Goal: Contribute content

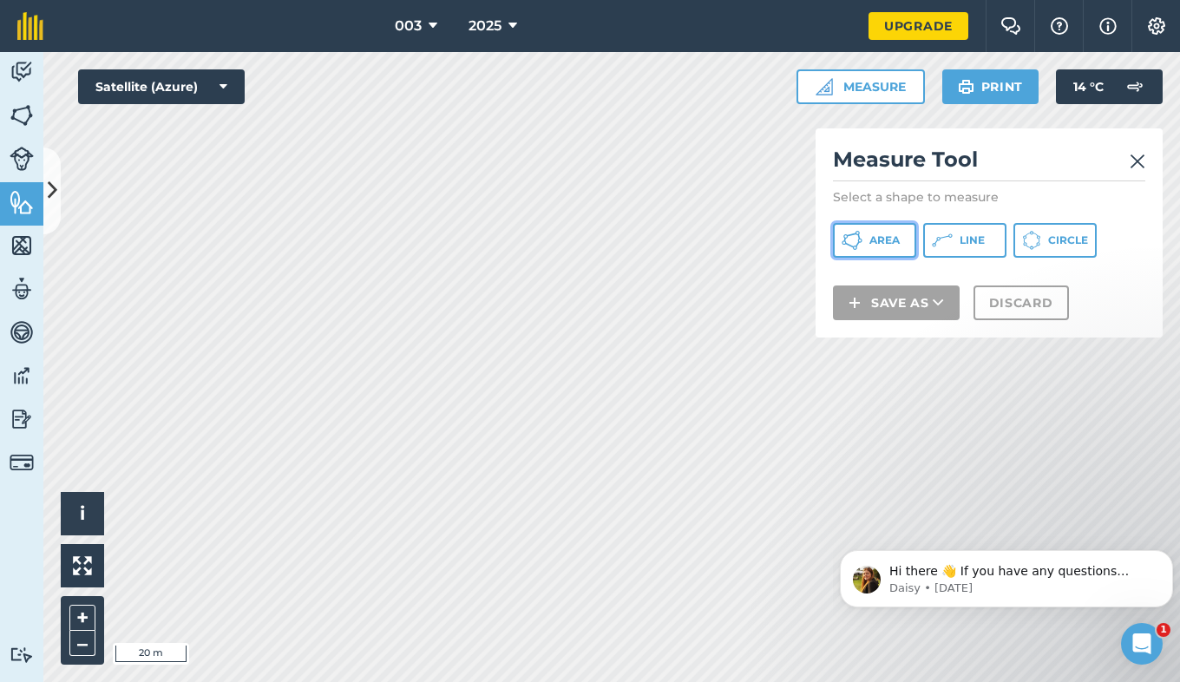
click at [865, 246] on button "Area" at bounding box center [874, 240] width 83 height 35
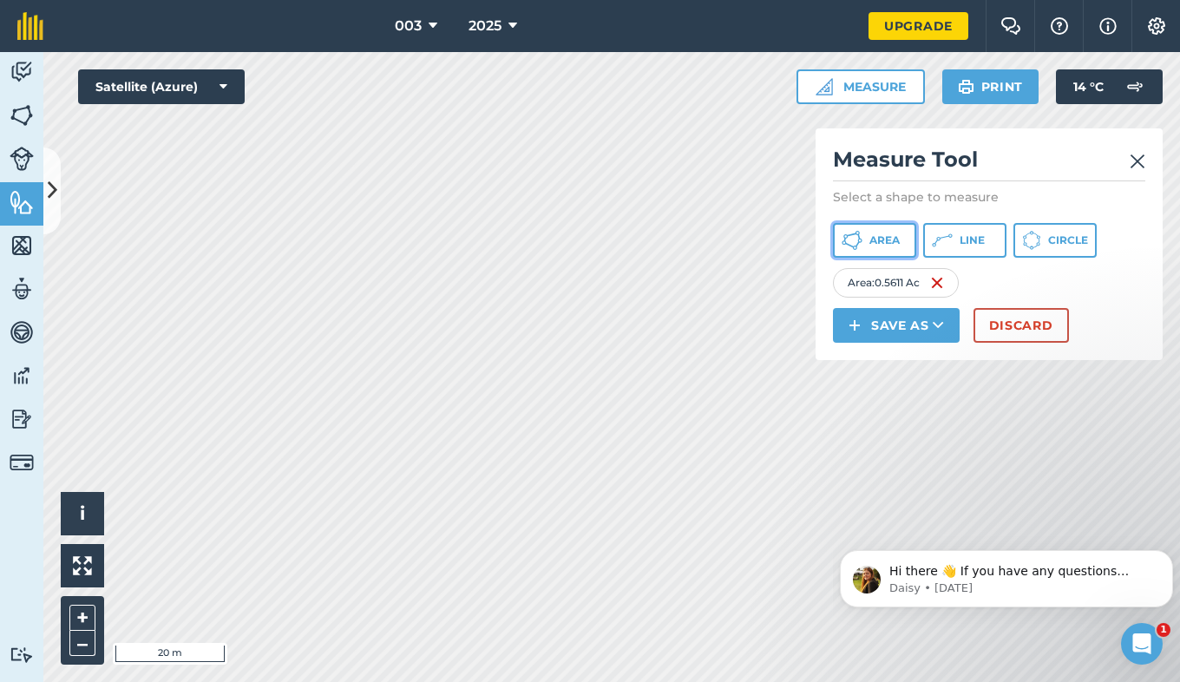
click at [876, 226] on button "Area" at bounding box center [874, 240] width 83 height 35
click at [876, 233] on span "Area" at bounding box center [884, 240] width 30 height 14
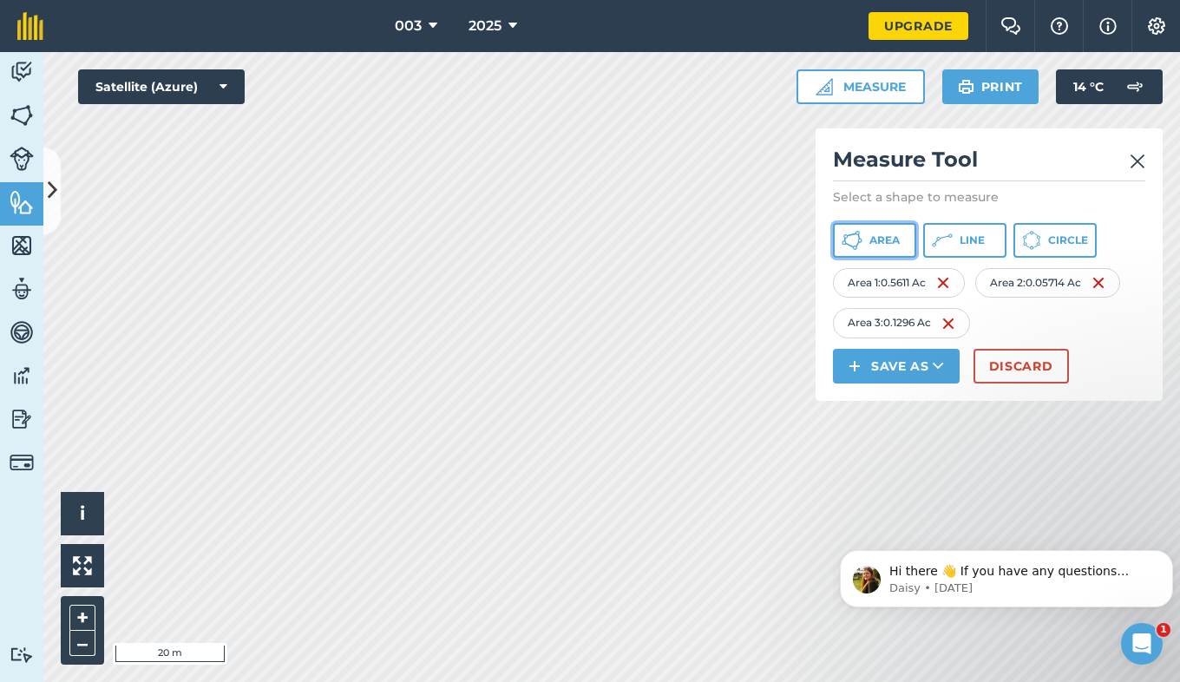
click at [856, 246] on icon at bounding box center [857, 244] width 4 height 6
click at [897, 244] on span "Area" at bounding box center [884, 240] width 30 height 14
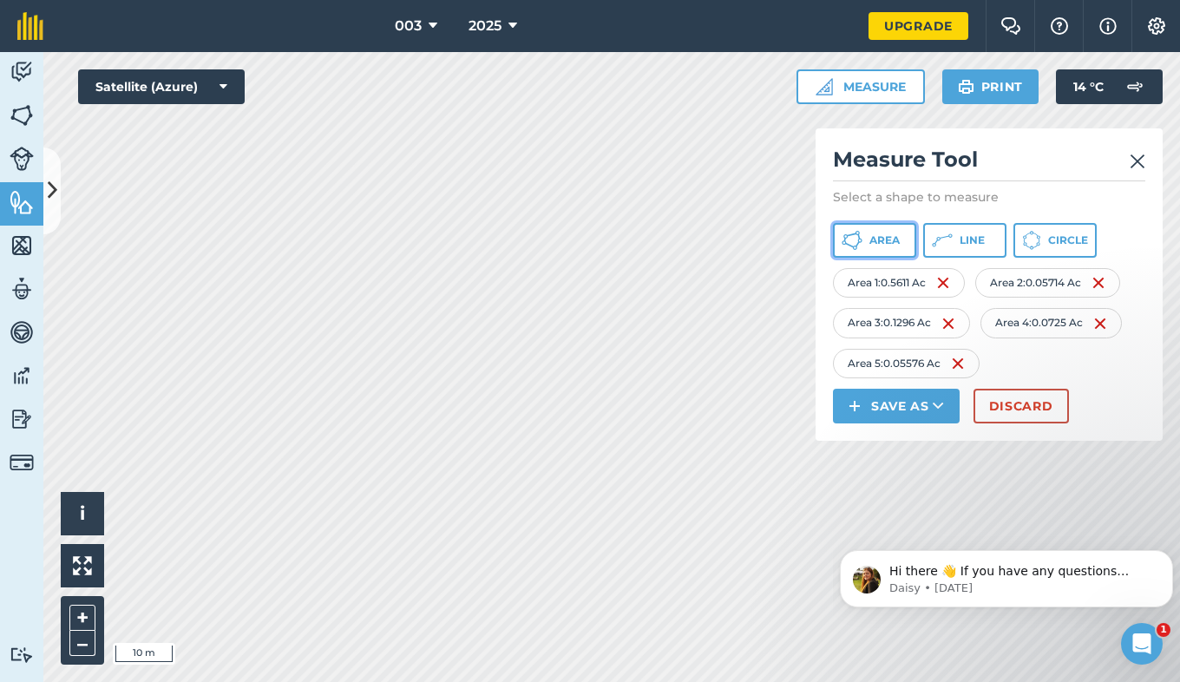
click at [862, 238] on button "Area" at bounding box center [874, 240] width 83 height 35
click at [1106, 364] on img at bounding box center [1105, 363] width 14 height 21
click at [955, 281] on div "Area 1 : 0.5611 Ac" at bounding box center [899, 282] width 132 height 29
click at [950, 283] on img at bounding box center [943, 282] width 14 height 21
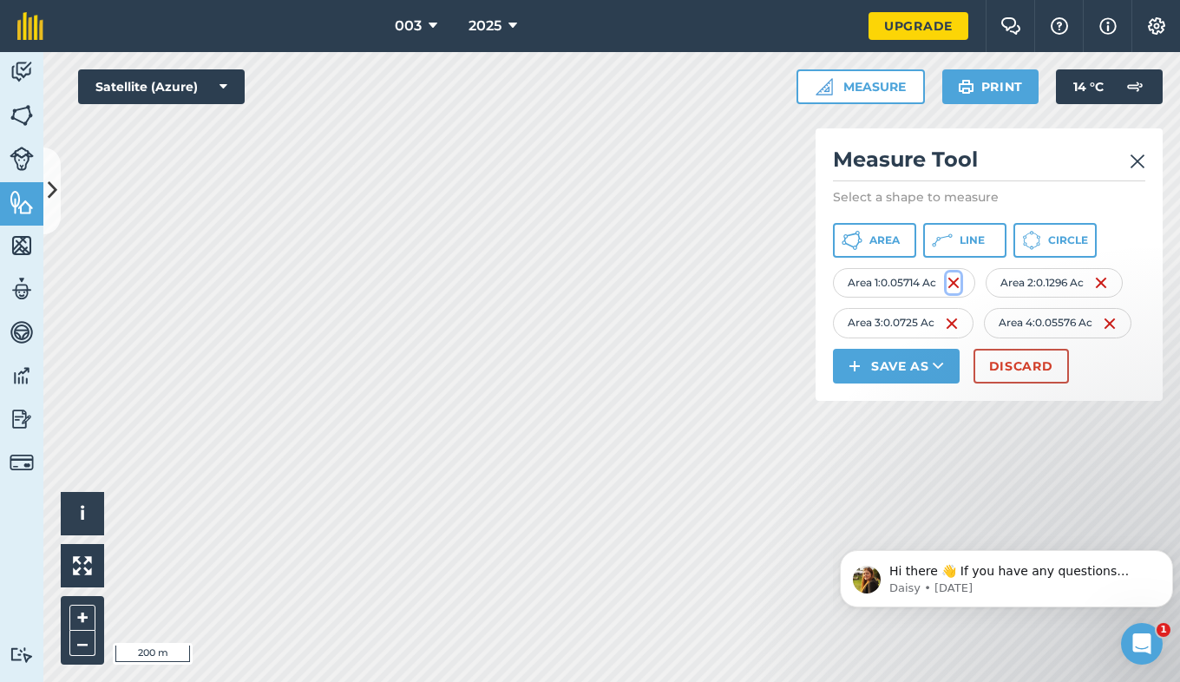
click at [951, 283] on img at bounding box center [954, 282] width 14 height 21
click at [951, 283] on img at bounding box center [946, 282] width 14 height 21
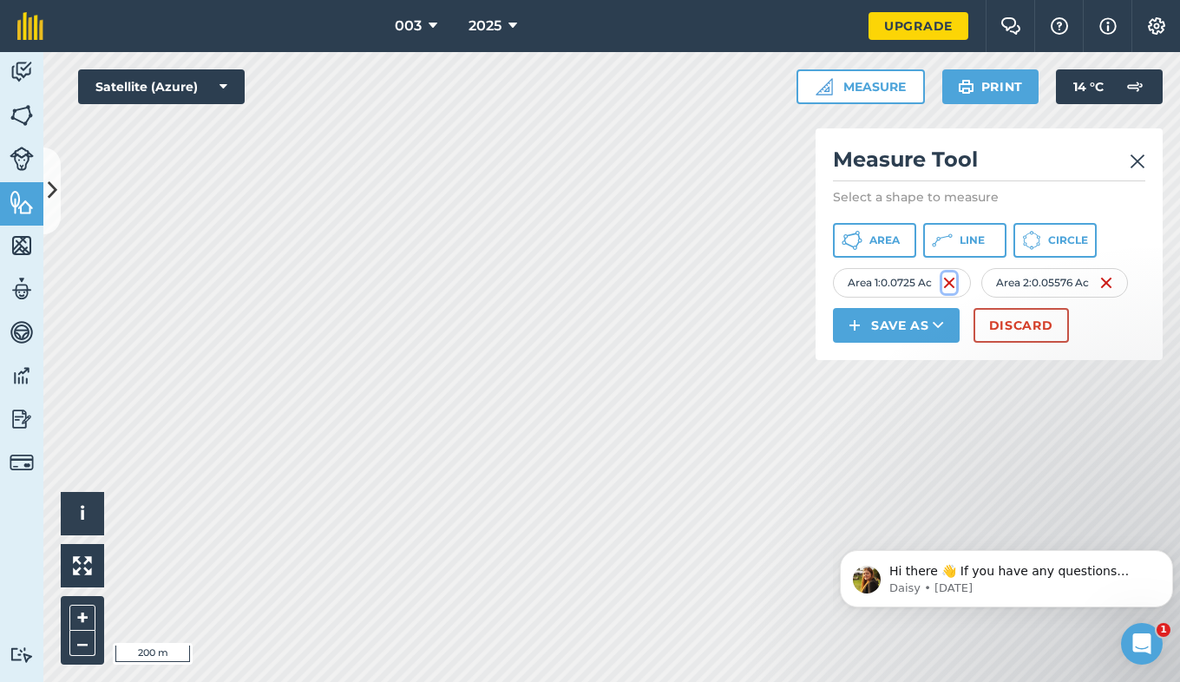
click at [951, 283] on img at bounding box center [949, 282] width 14 height 21
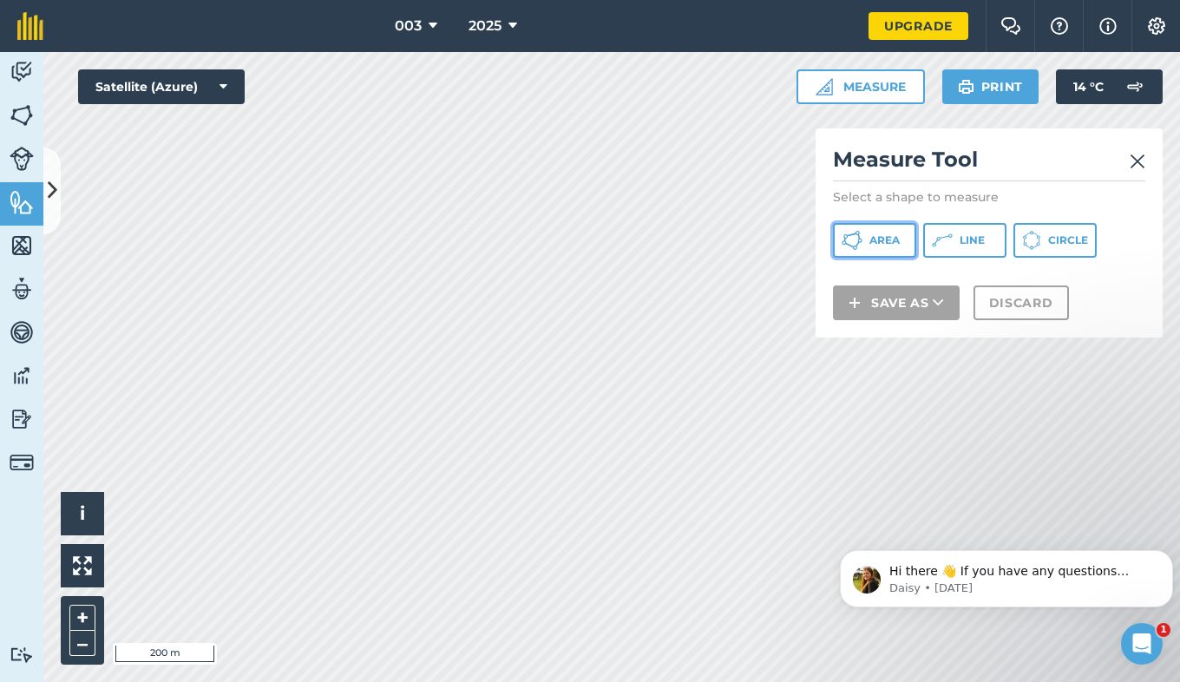
click at [855, 236] on icon at bounding box center [852, 240] width 21 height 21
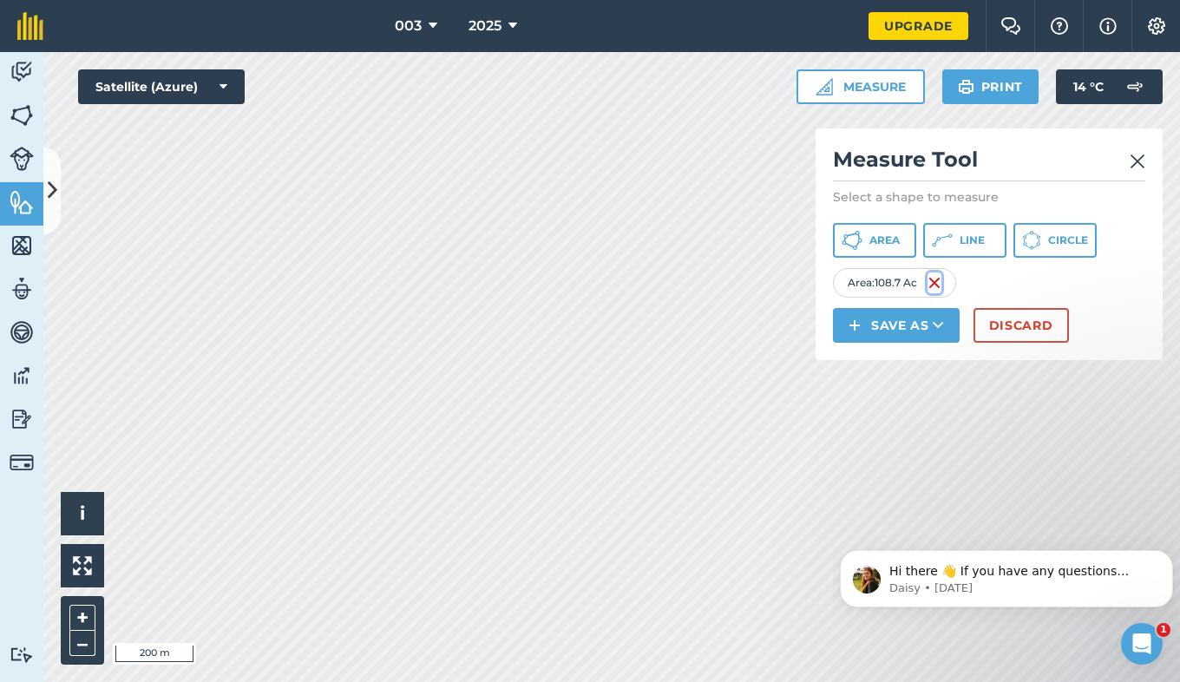
click at [940, 285] on img at bounding box center [934, 282] width 14 height 21
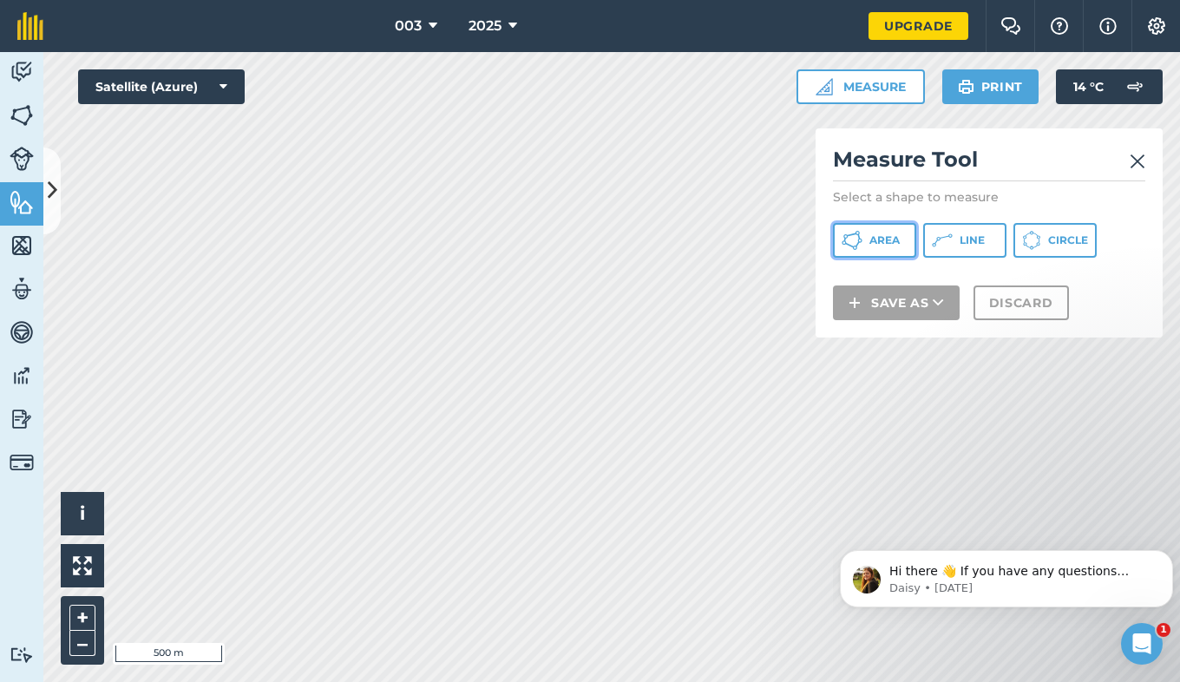
click at [883, 234] on span "Area" at bounding box center [884, 240] width 30 height 14
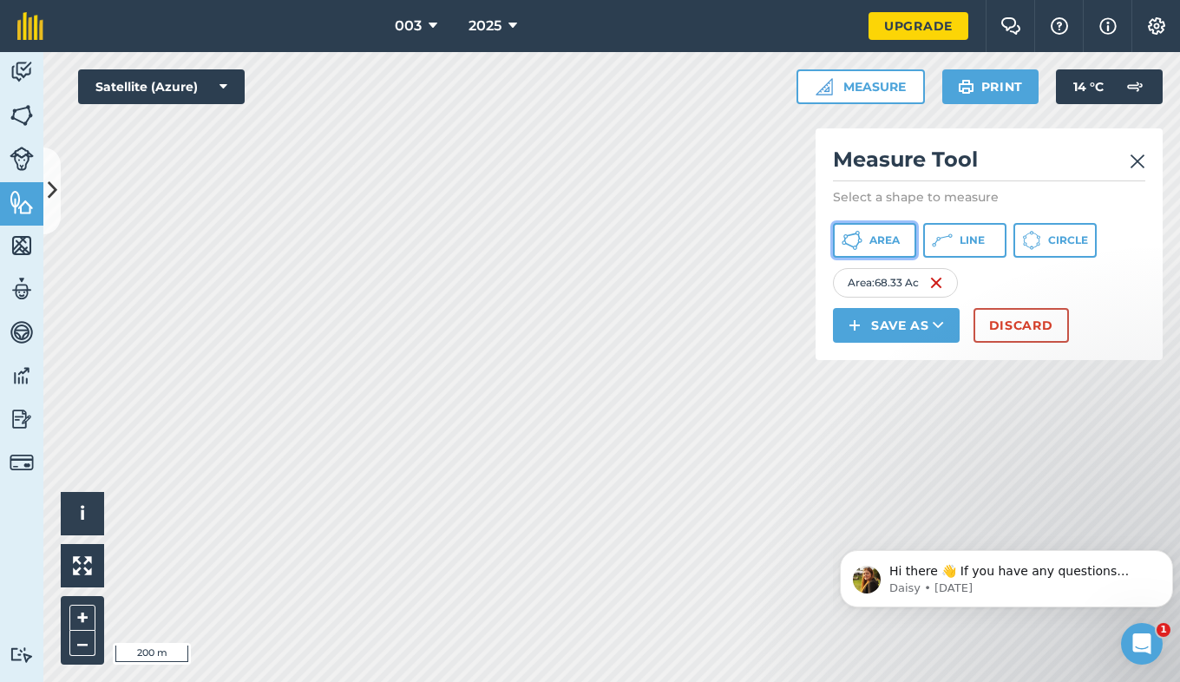
click at [870, 246] on span "Area" at bounding box center [884, 240] width 30 height 14
click at [873, 242] on span "Area" at bounding box center [884, 240] width 30 height 14
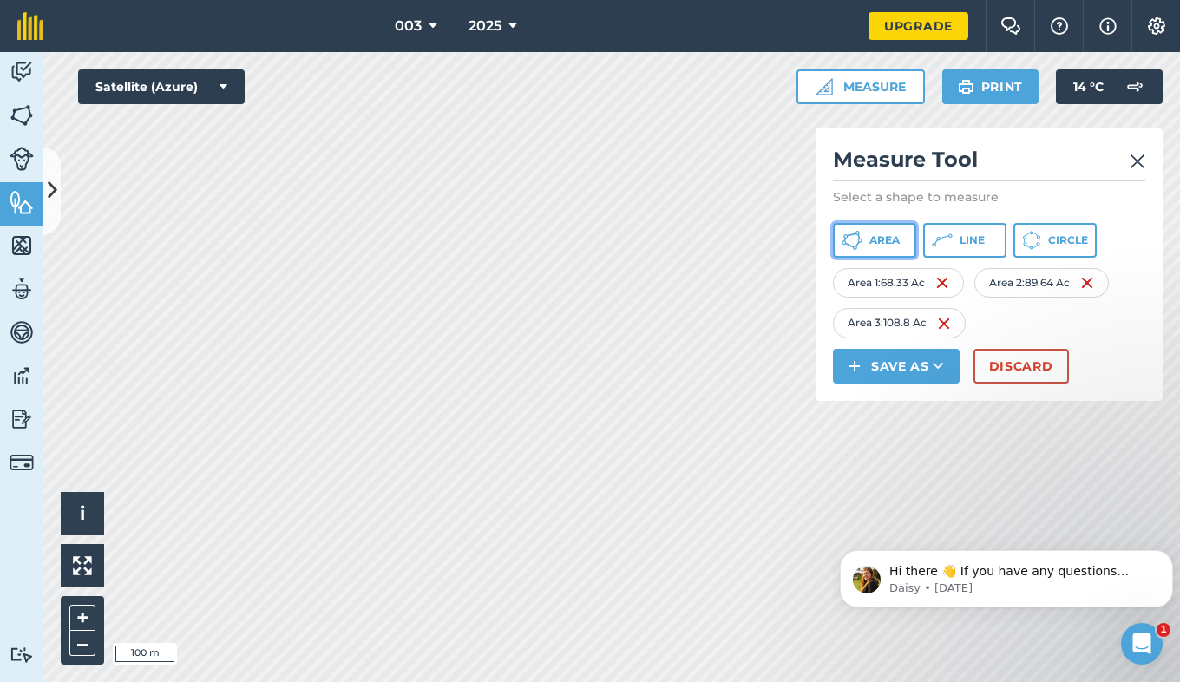
click at [885, 235] on span "Area" at bounding box center [884, 240] width 30 height 14
click at [870, 235] on span "Area" at bounding box center [884, 240] width 30 height 14
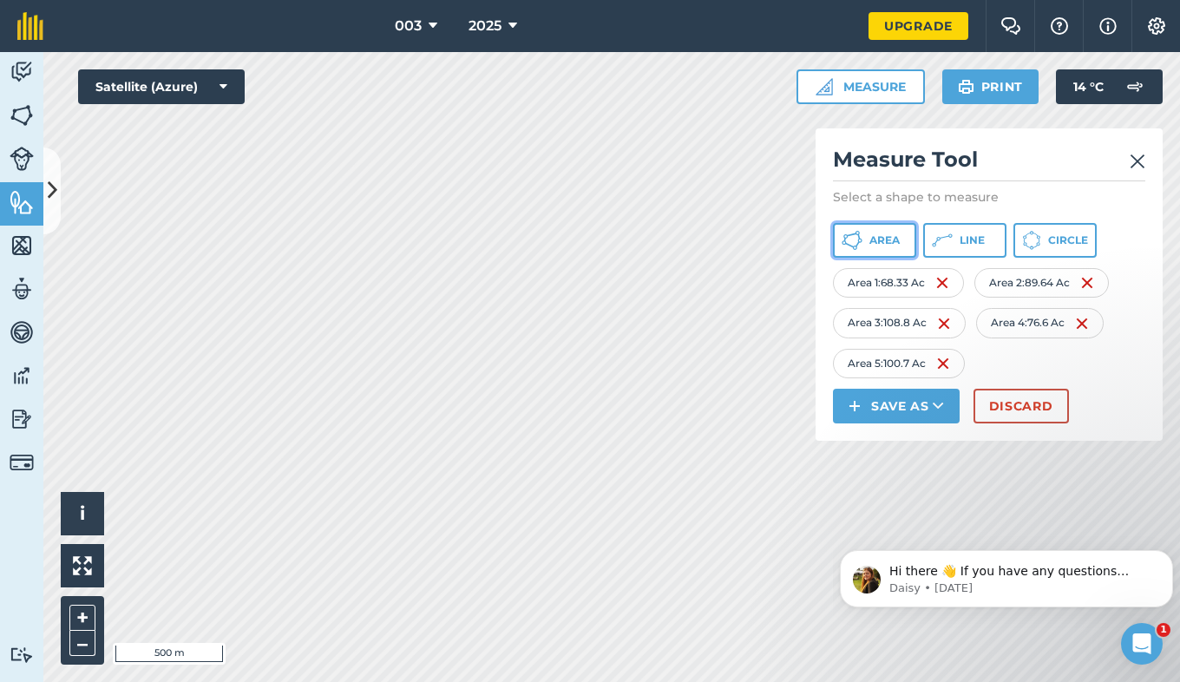
click at [889, 238] on span "Area" at bounding box center [884, 240] width 30 height 14
click at [866, 233] on button "Area" at bounding box center [874, 240] width 83 height 35
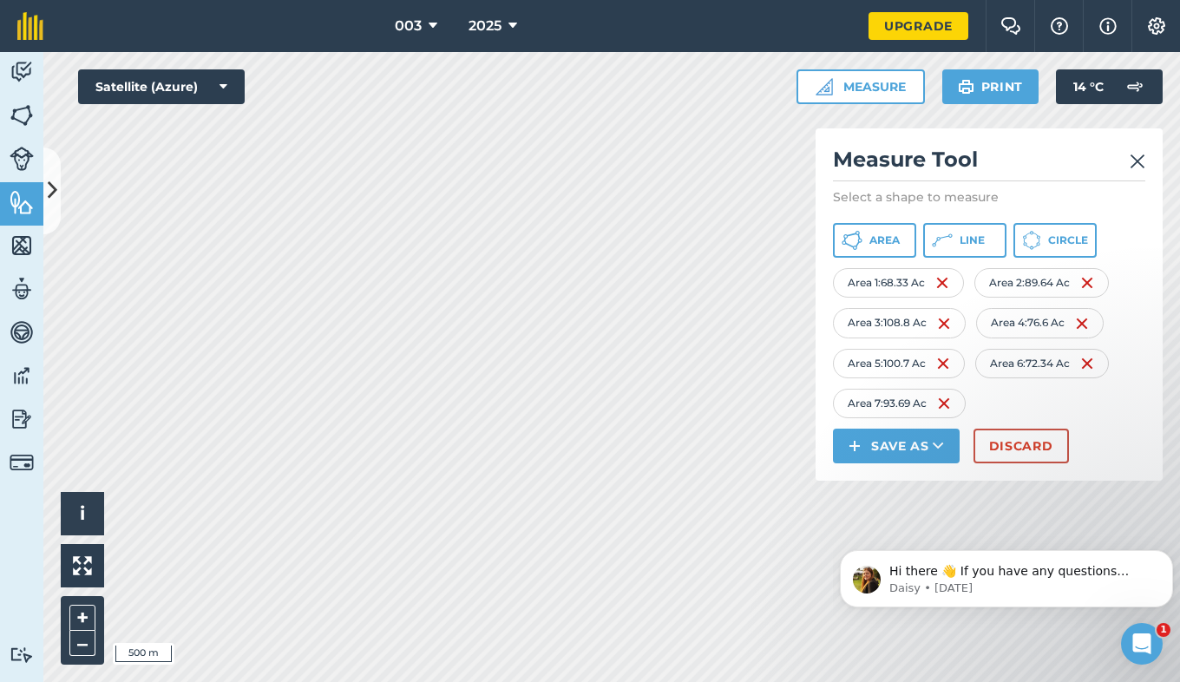
click at [1138, 166] on img at bounding box center [1138, 161] width 16 height 21
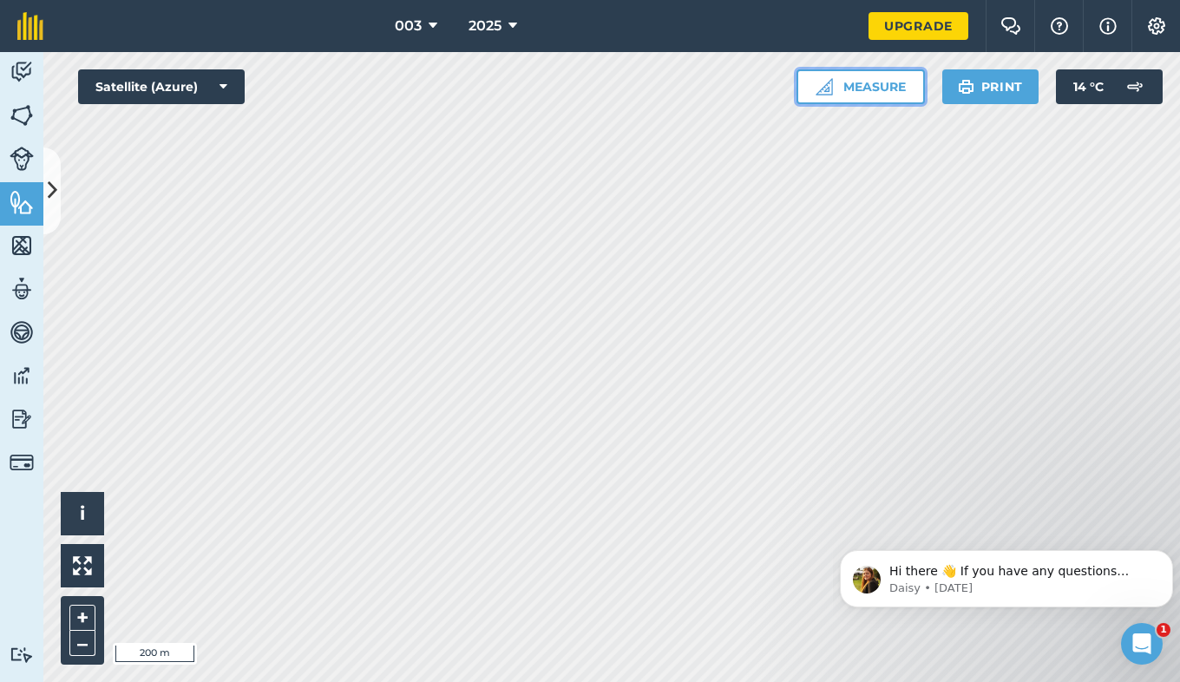
click at [871, 88] on button "Measure" at bounding box center [860, 86] width 128 height 35
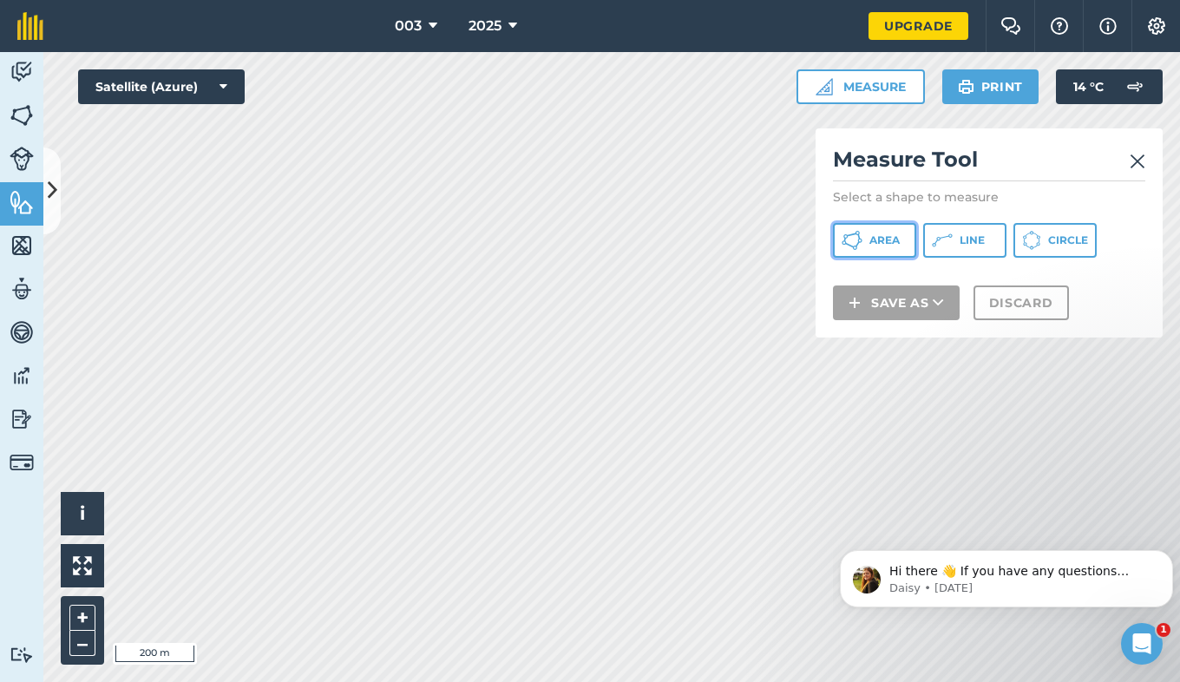
click at [875, 233] on button "Area" at bounding box center [874, 240] width 83 height 35
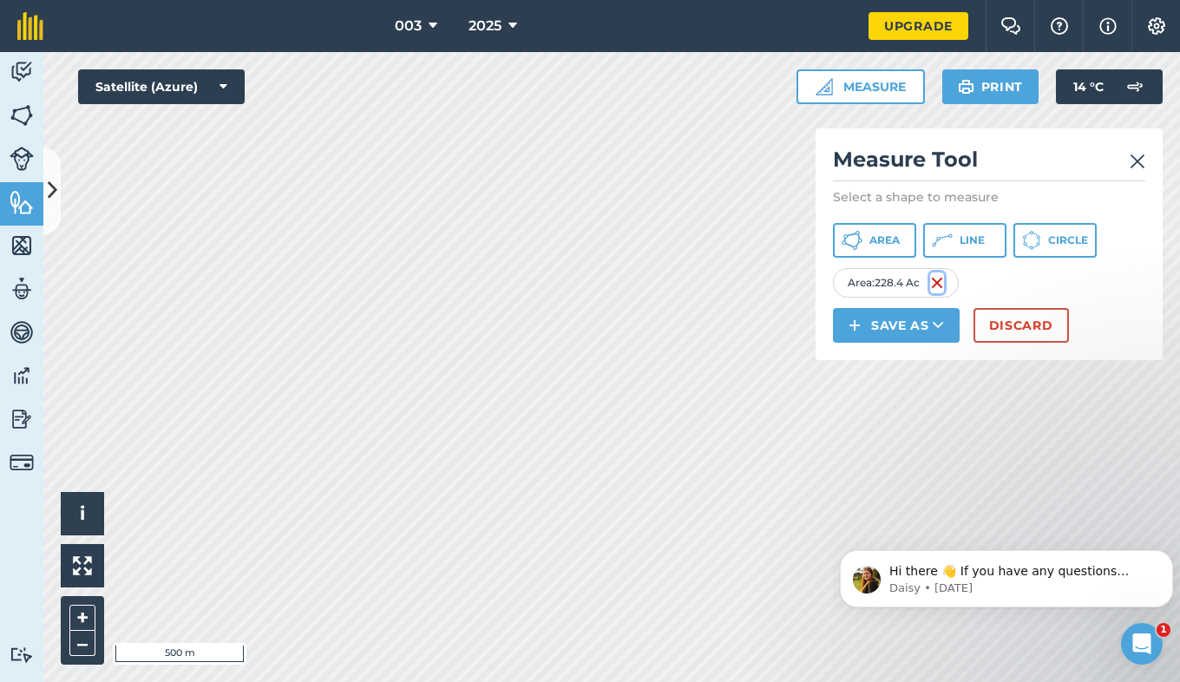
click at [939, 284] on img at bounding box center [937, 282] width 14 height 21
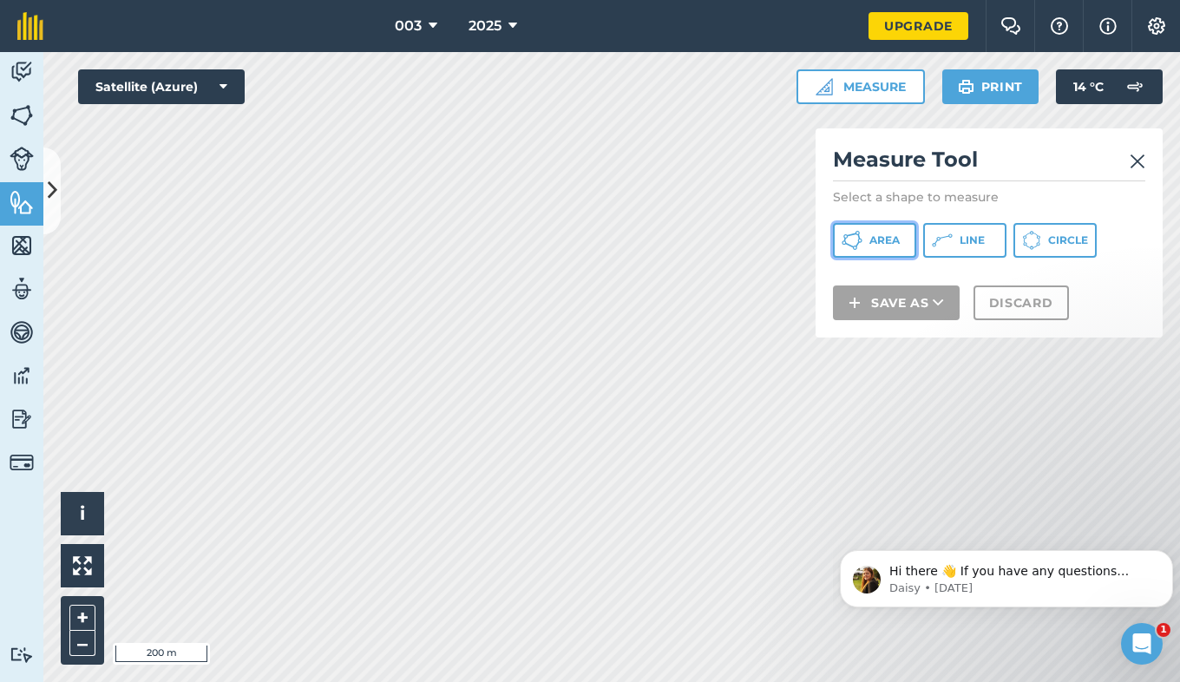
click at [885, 245] on span "Area" at bounding box center [884, 240] width 30 height 14
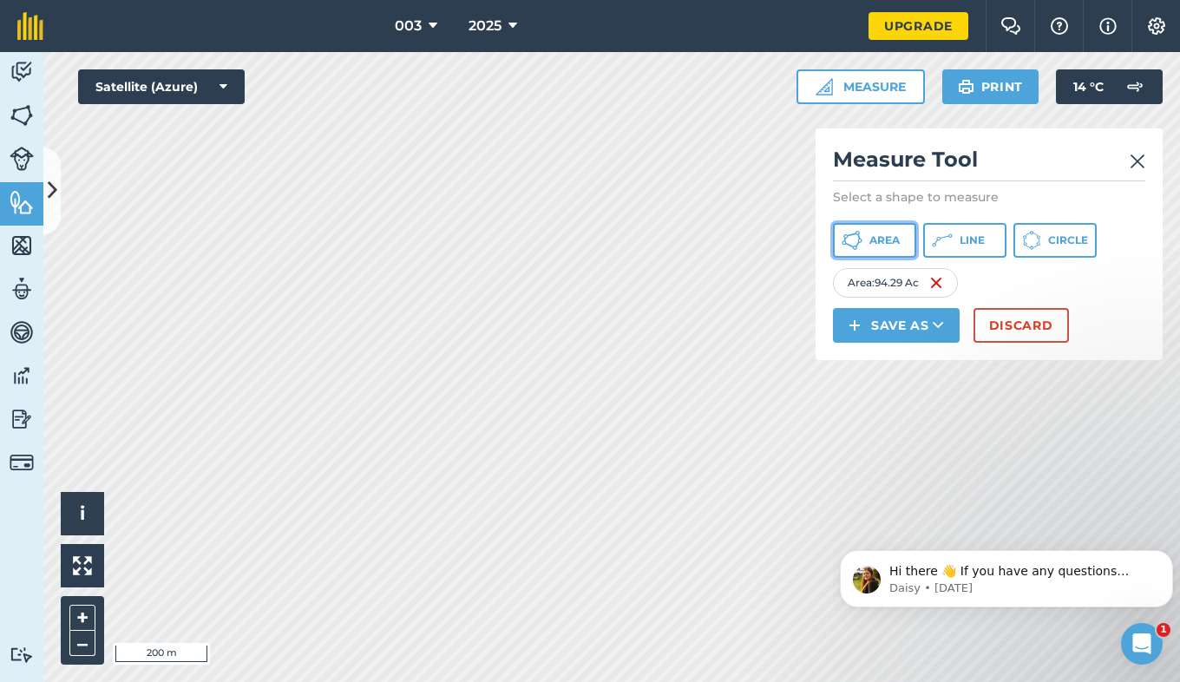
click at [868, 233] on button "Area" at bounding box center [874, 240] width 83 height 35
click at [949, 280] on img at bounding box center [942, 282] width 14 height 21
click at [940, 284] on img at bounding box center [936, 282] width 14 height 21
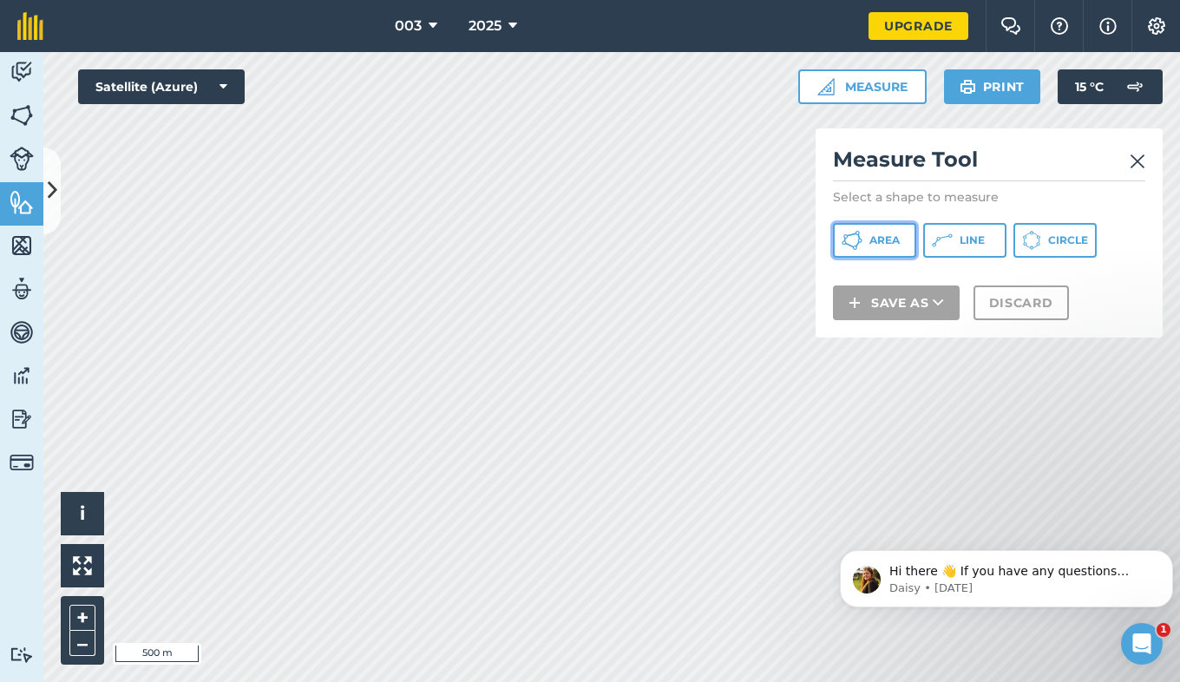
click at [883, 243] on span "Area" at bounding box center [884, 240] width 30 height 14
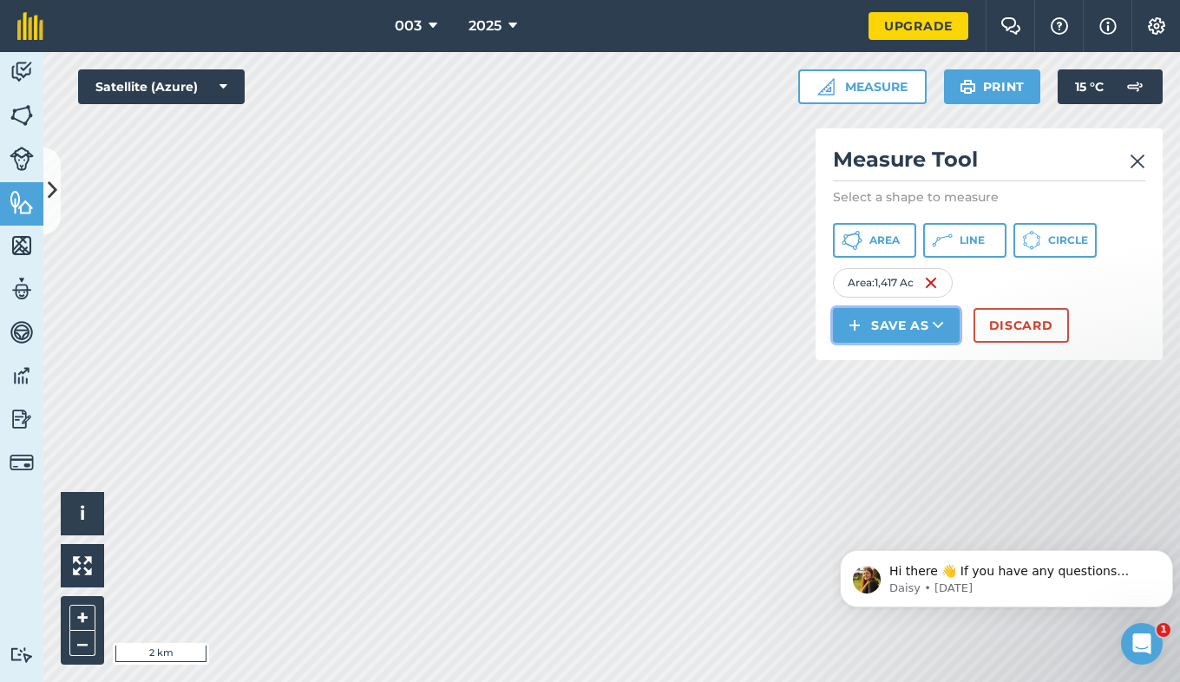
click at [915, 334] on button "Save as" at bounding box center [896, 325] width 127 height 35
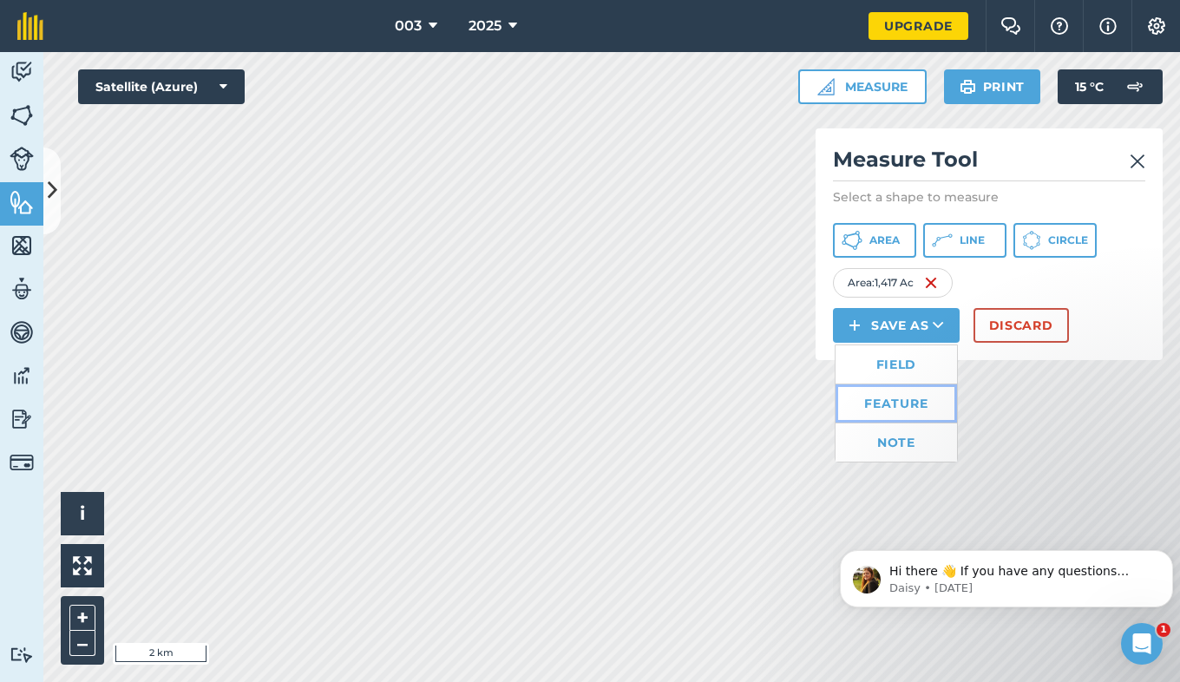
click at [897, 412] on link "Feature" at bounding box center [895, 403] width 121 height 38
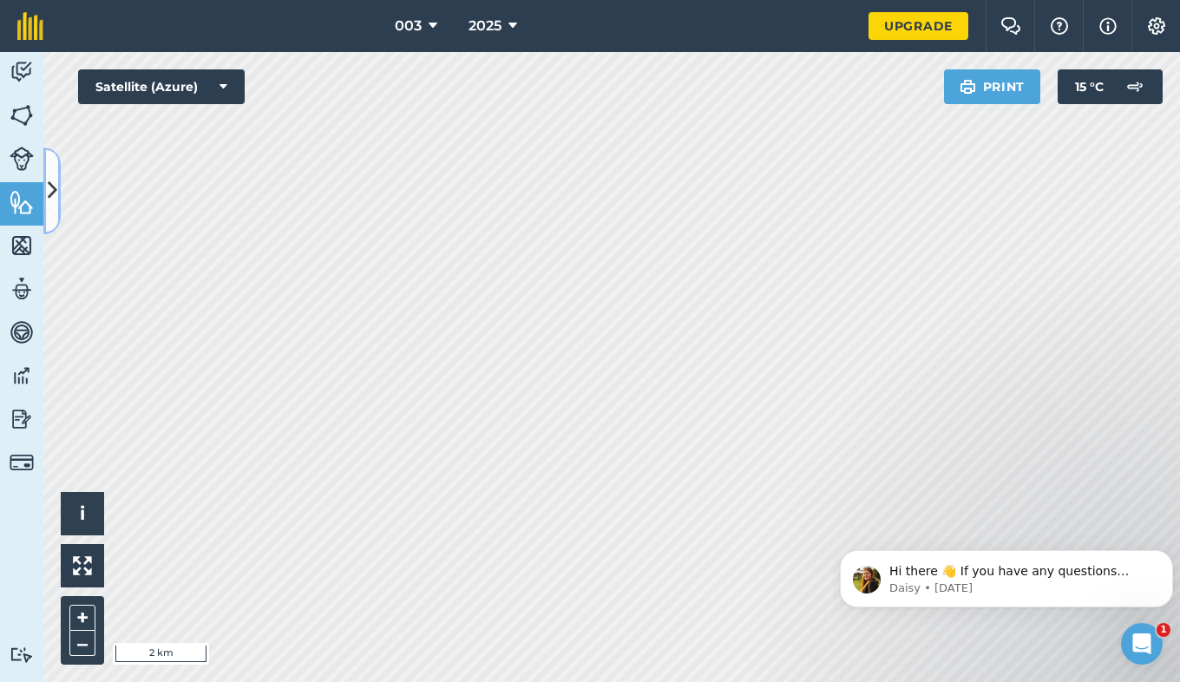
click at [51, 209] on button at bounding box center [51, 190] width 17 height 87
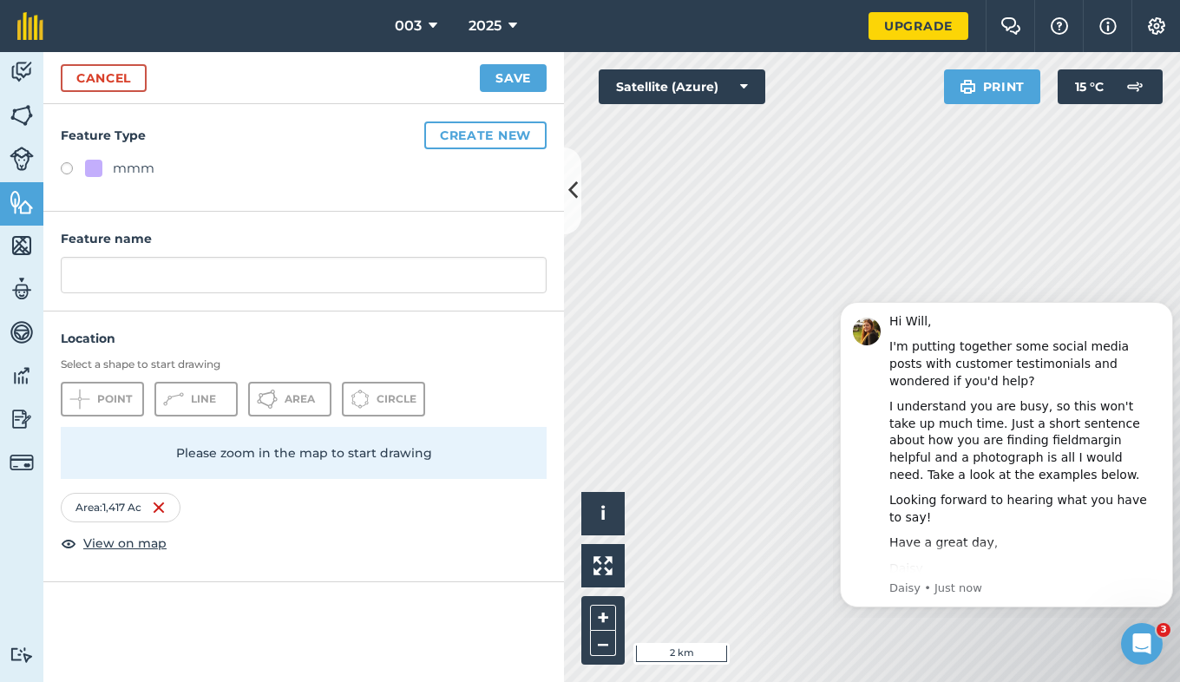
click at [63, 165] on label at bounding box center [73, 170] width 24 height 17
radio input "true"
type input "mmm"
click at [506, 79] on button "Save" at bounding box center [513, 78] width 67 height 28
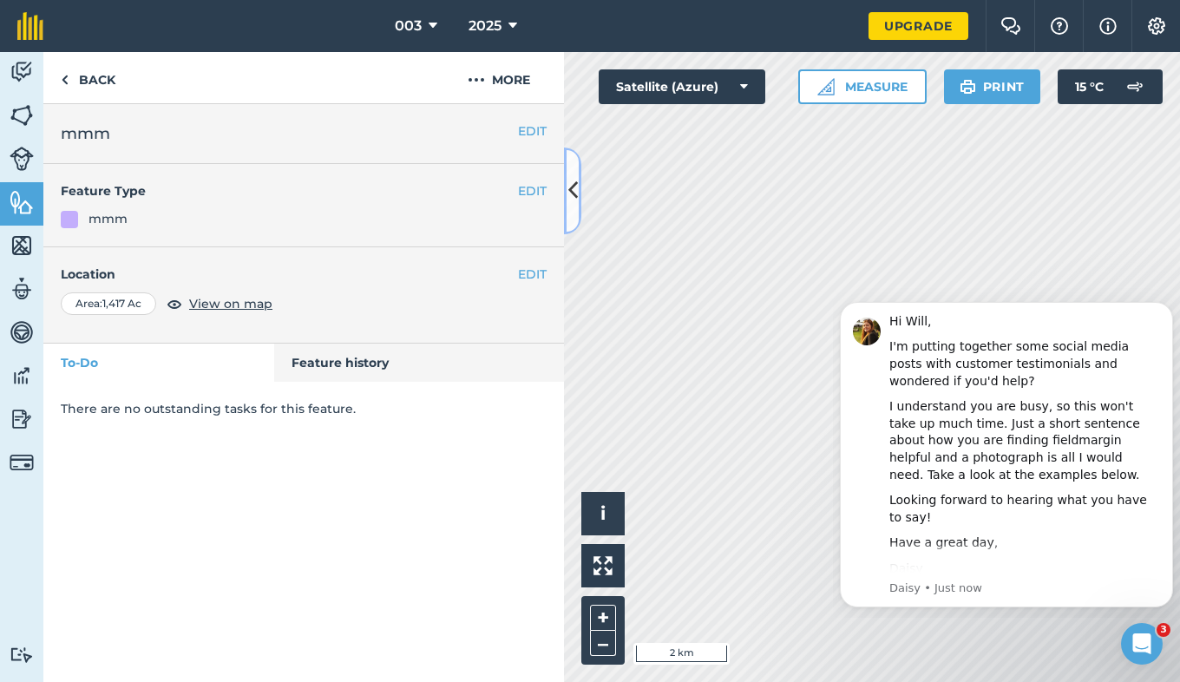
click at [571, 212] on button at bounding box center [572, 190] width 17 height 87
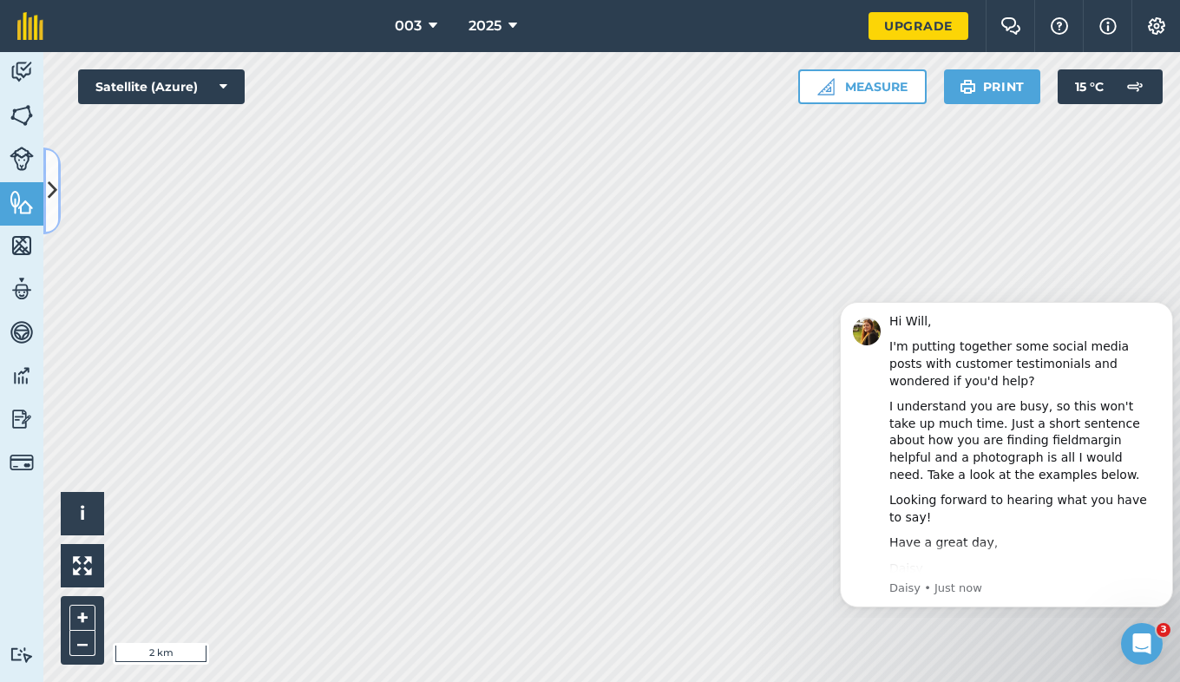
click at [55, 197] on icon at bounding box center [53, 190] width 10 height 30
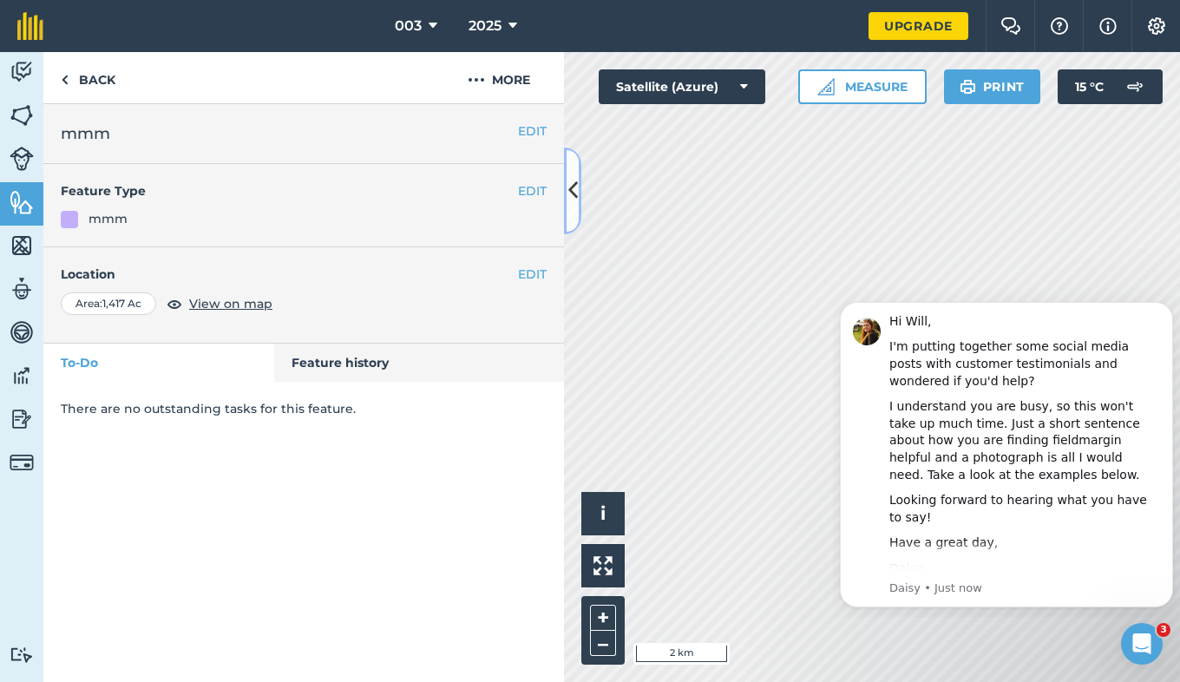
click at [567, 194] on button at bounding box center [572, 190] width 17 height 87
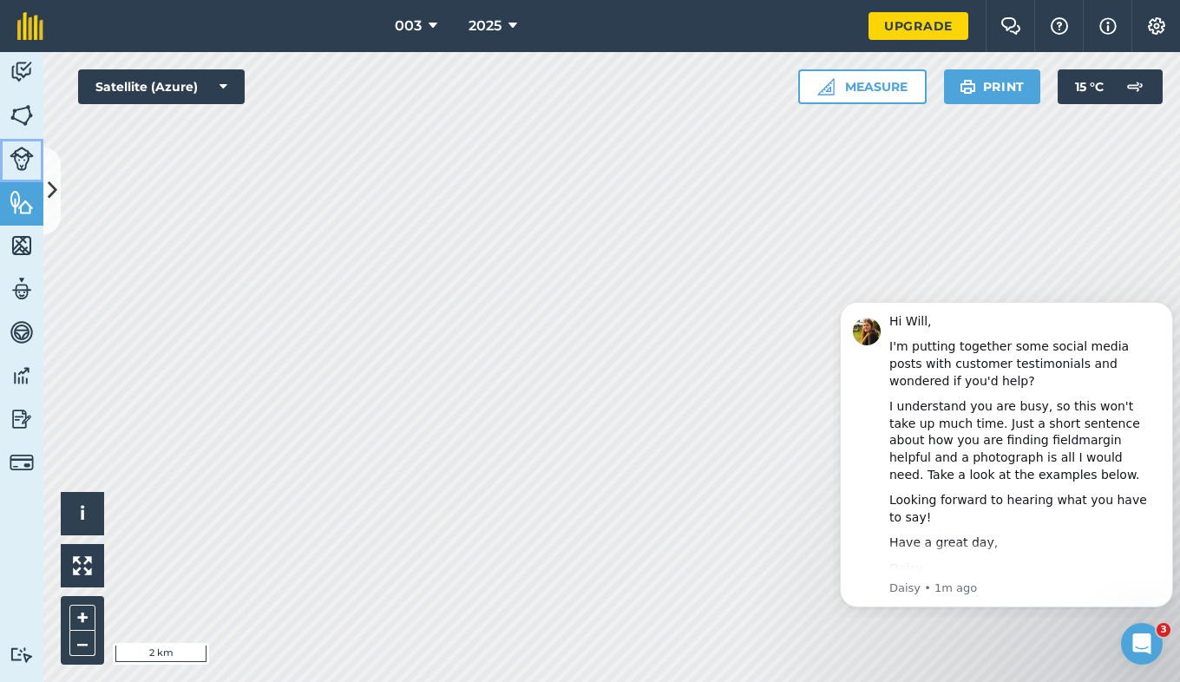
click at [12, 157] on img at bounding box center [22, 159] width 24 height 24
